Goal: Task Accomplishment & Management: Use online tool/utility

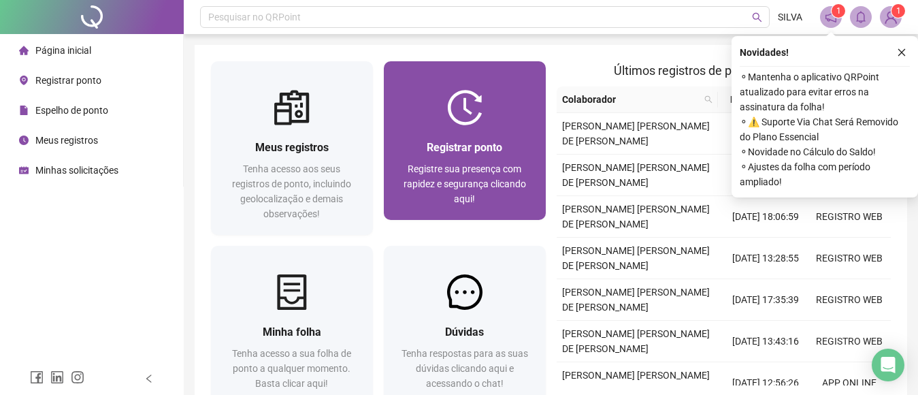
click at [467, 113] on img at bounding box center [464, 107] width 35 height 35
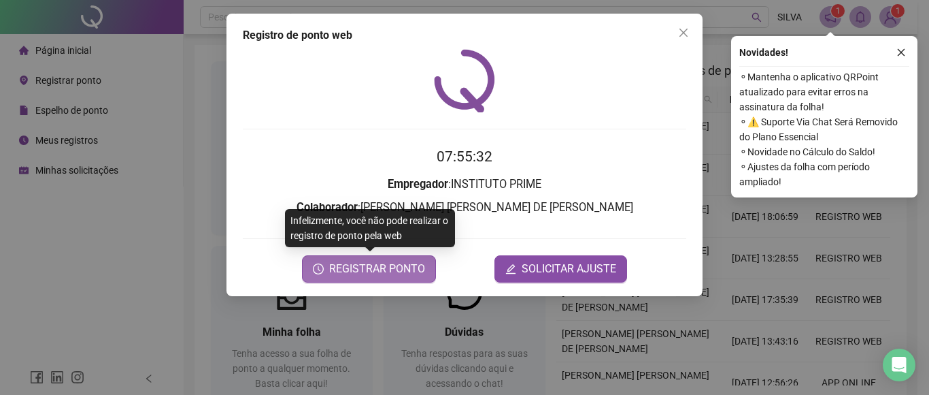
click at [380, 269] on span "REGISTRAR PONTO" at bounding box center [377, 269] width 96 height 16
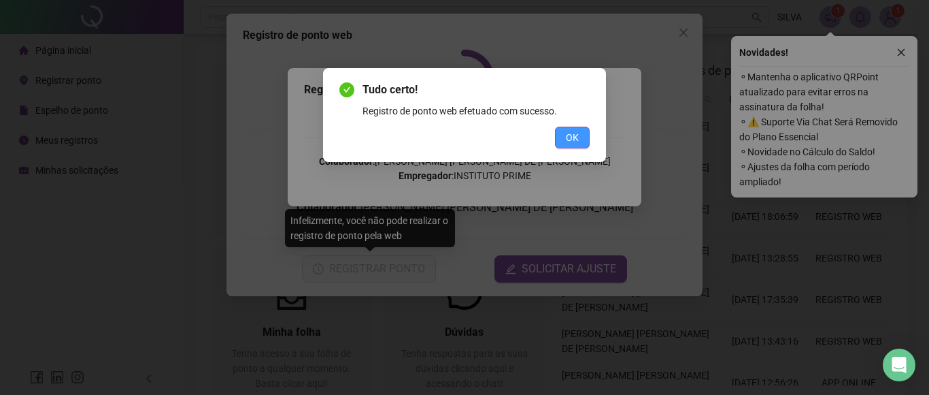
click at [572, 137] on span "OK" at bounding box center [572, 137] width 13 height 15
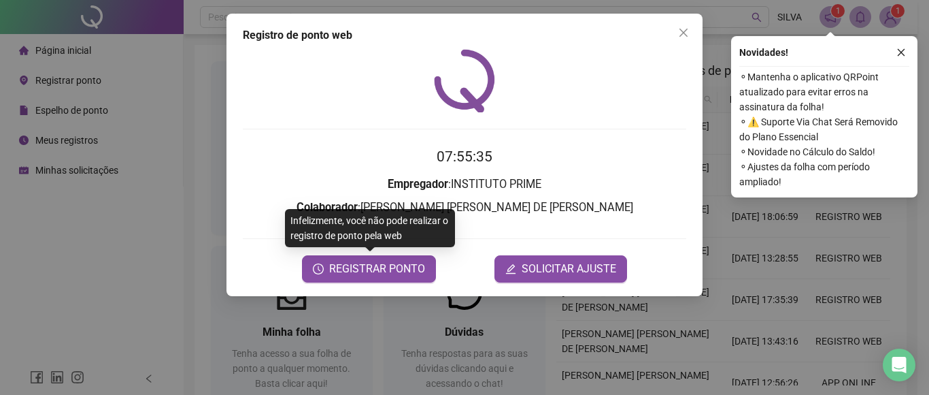
click at [575, 139] on div "Tudo certo! Registro de ponto web efetuado com sucesso. OK" at bounding box center [464, 197] width 929 height 395
drag, startPoint x: 682, startPoint y: 26, endPoint x: 694, endPoint y: 33, distance: 13.4
click at [682, 27] on button "Close" at bounding box center [684, 33] width 22 height 22
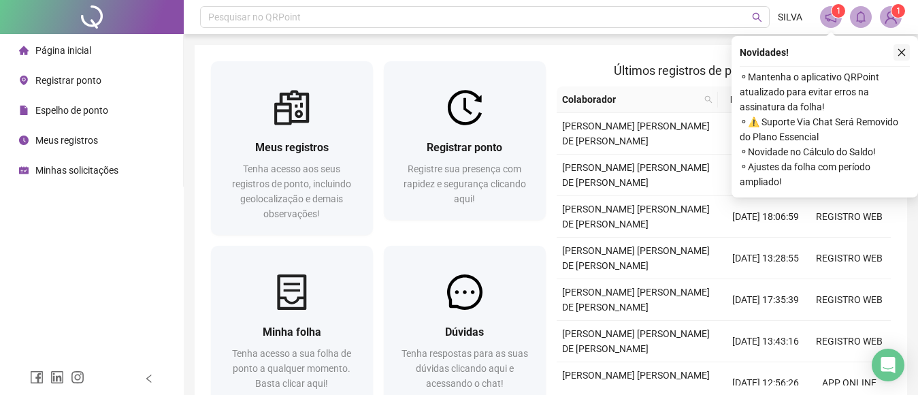
click at [907, 51] on button "button" at bounding box center [901, 52] width 16 height 16
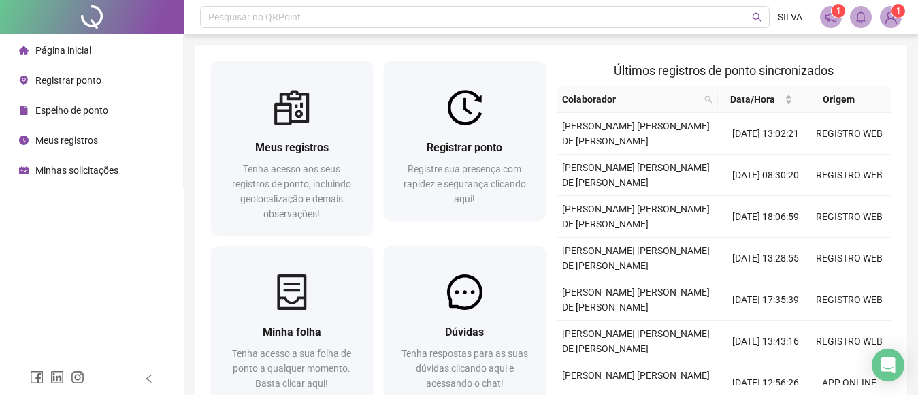
click at [899, 20] on img at bounding box center [890, 17] width 20 height 20
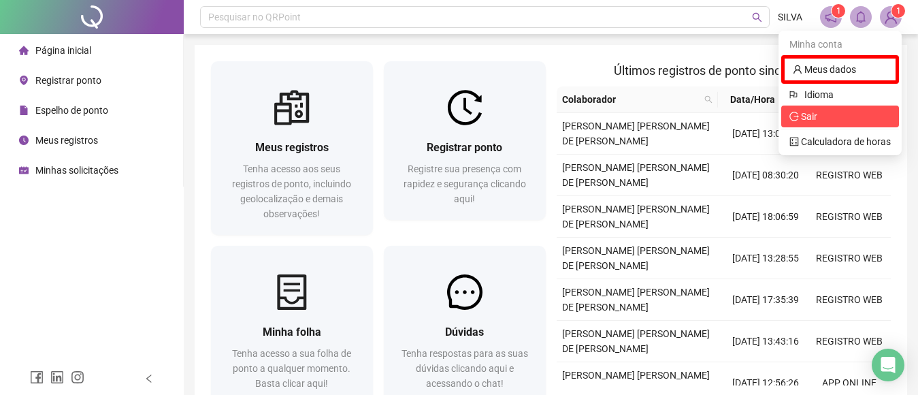
click at [815, 117] on span "Sair" at bounding box center [809, 116] width 16 height 11
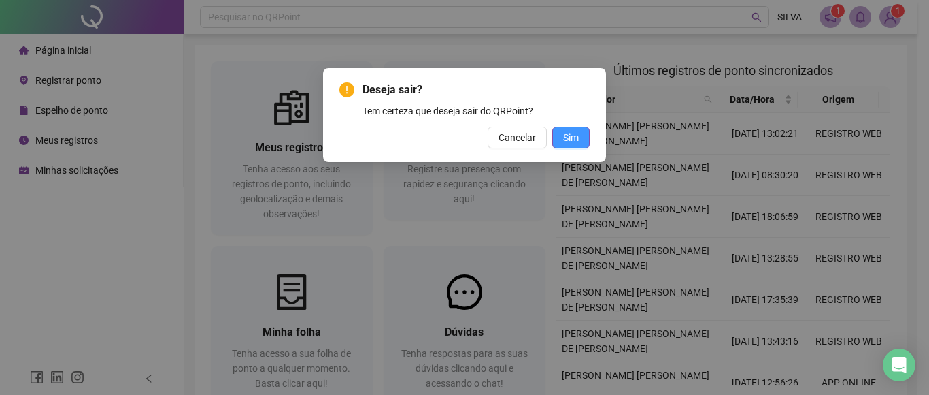
click at [575, 135] on span "Sim" at bounding box center [571, 137] width 16 height 15
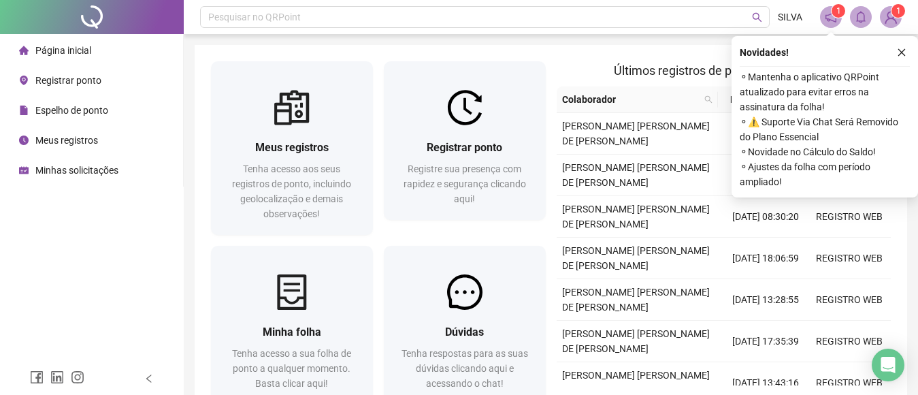
click at [899, 54] on icon "close" at bounding box center [902, 53] width 10 height 10
